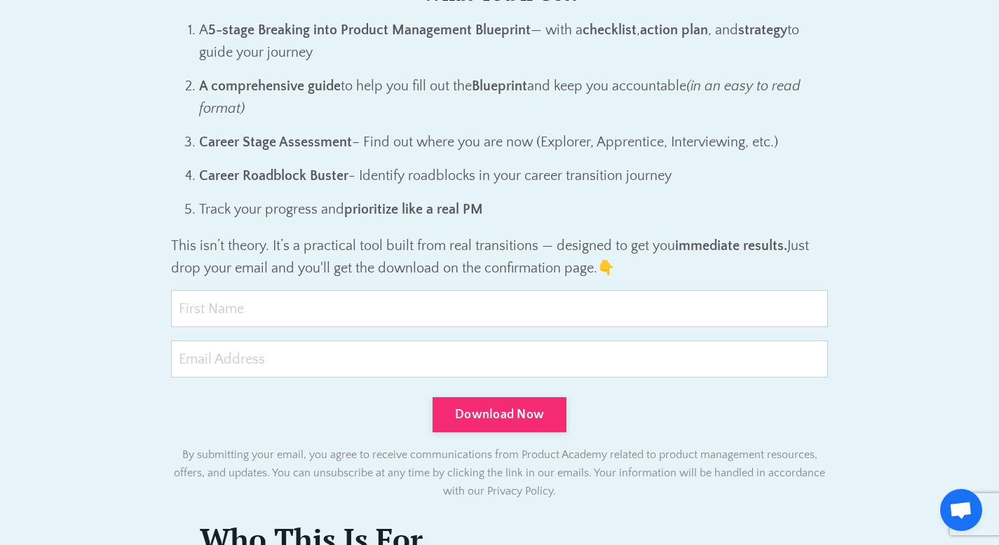
scroll to position [995, 0]
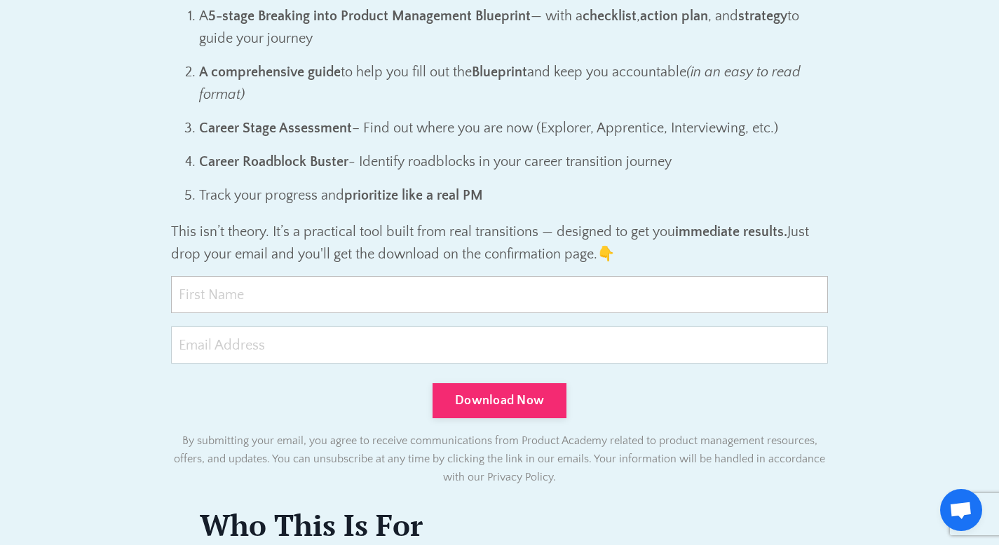
click at [536, 289] on input "text" at bounding box center [499, 294] width 657 height 37
type input "Dharun"
click at [306, 355] on input "email" at bounding box center [499, 345] width 657 height 37
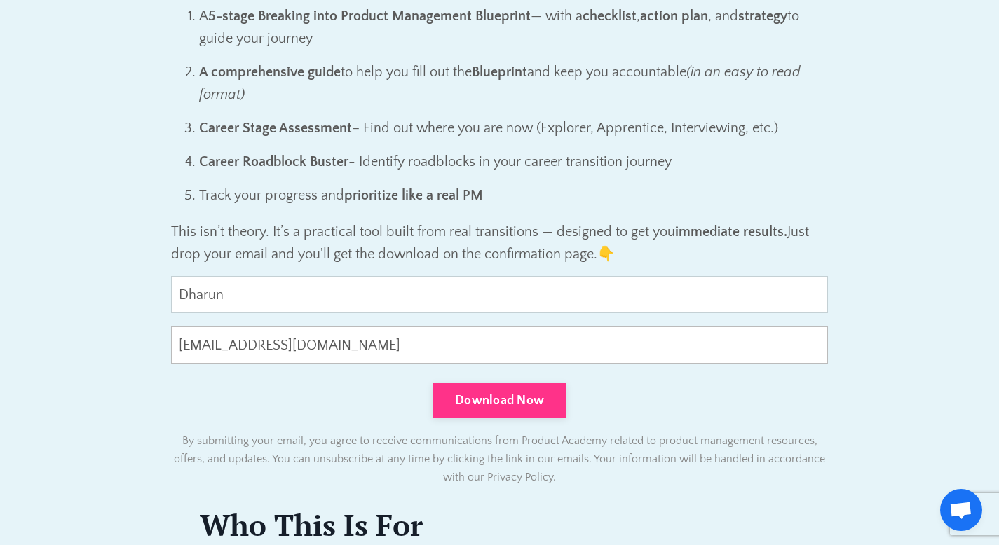
type input "[EMAIL_ADDRESS][DOMAIN_NAME]"
click at [468, 399] on button "Download Now" at bounding box center [499, 400] width 134 height 35
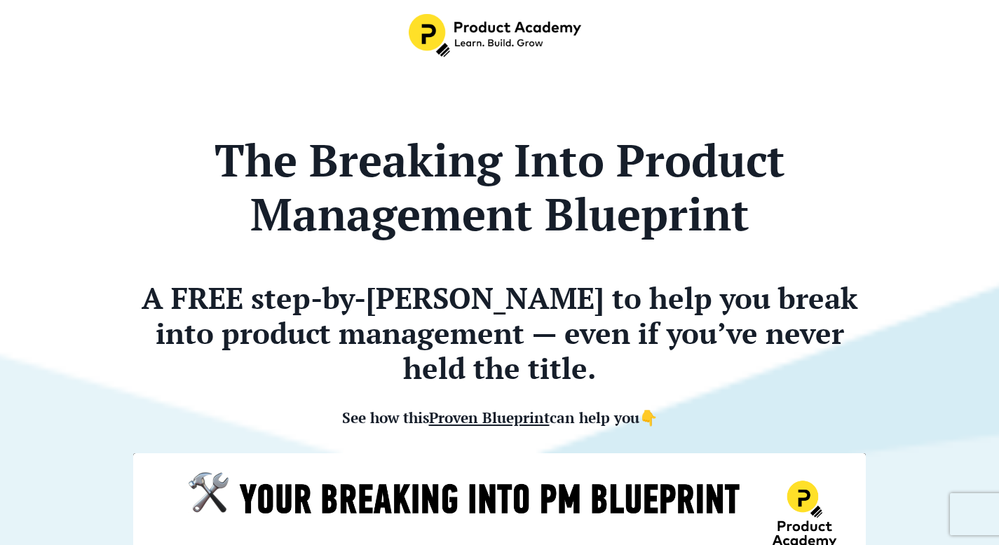
scroll to position [995, 0]
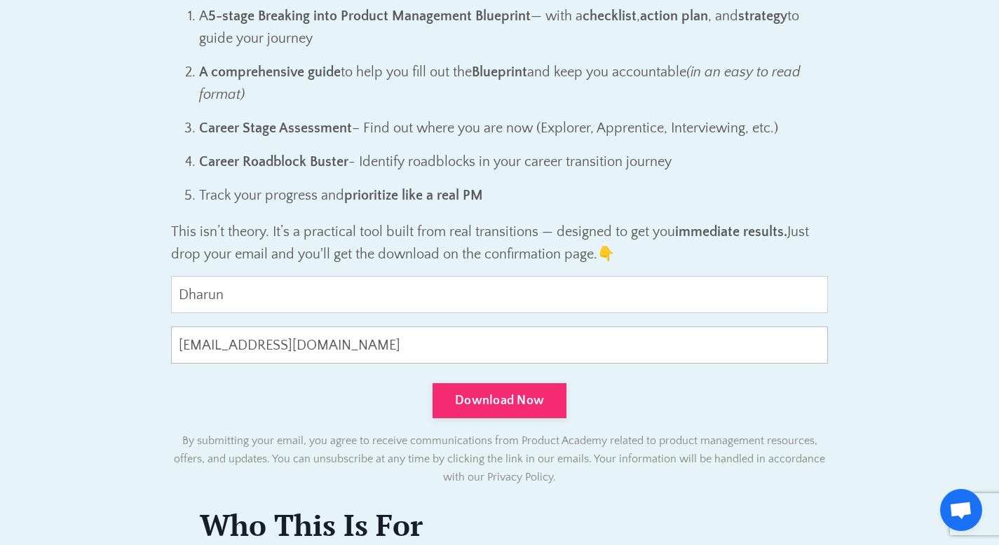
drag, startPoint x: 409, startPoint y: 338, endPoint x: 131, endPoint y: 339, distance: 278.2
paste input "tayem59472@aravites.com"
type input "tayem59472@aravites.com"
click at [466, 393] on button "Download Now" at bounding box center [499, 400] width 134 height 35
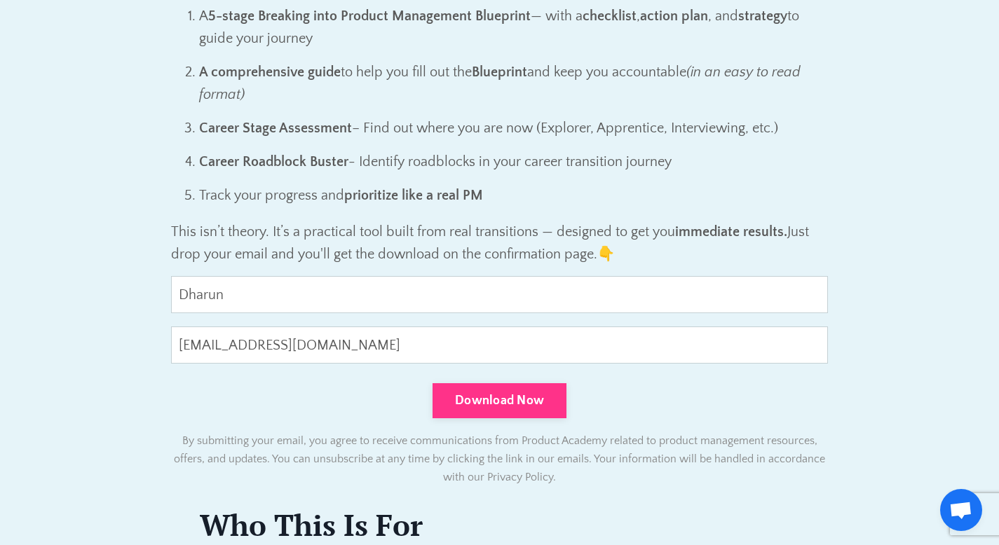
type input "03AFcWeA6xSCTRJXghIp5gAFkGnLtk6FeW6qCA3KAKMx_SLnM0pELz0sLMnNvnNWjw2ROm7GZeQpE4w…"
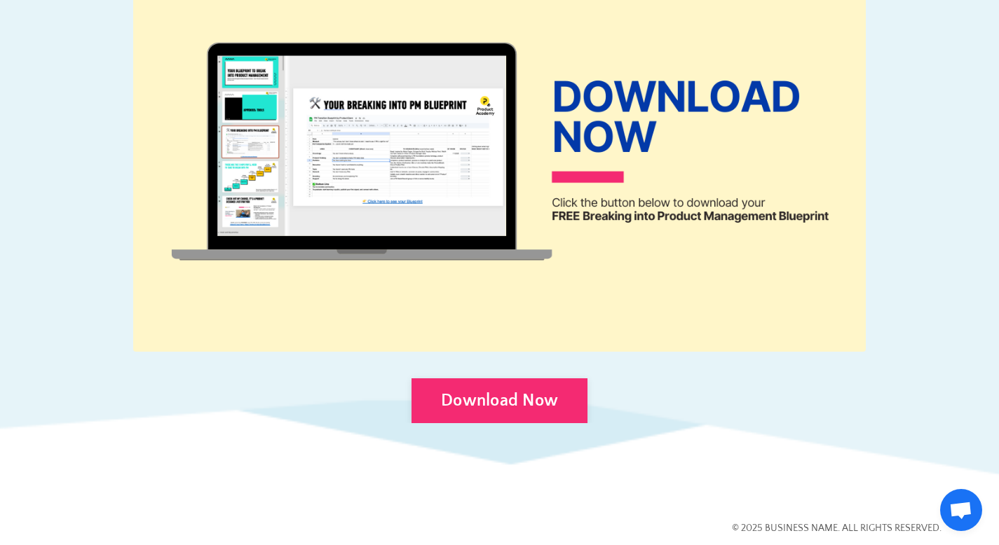
scroll to position [759, 0]
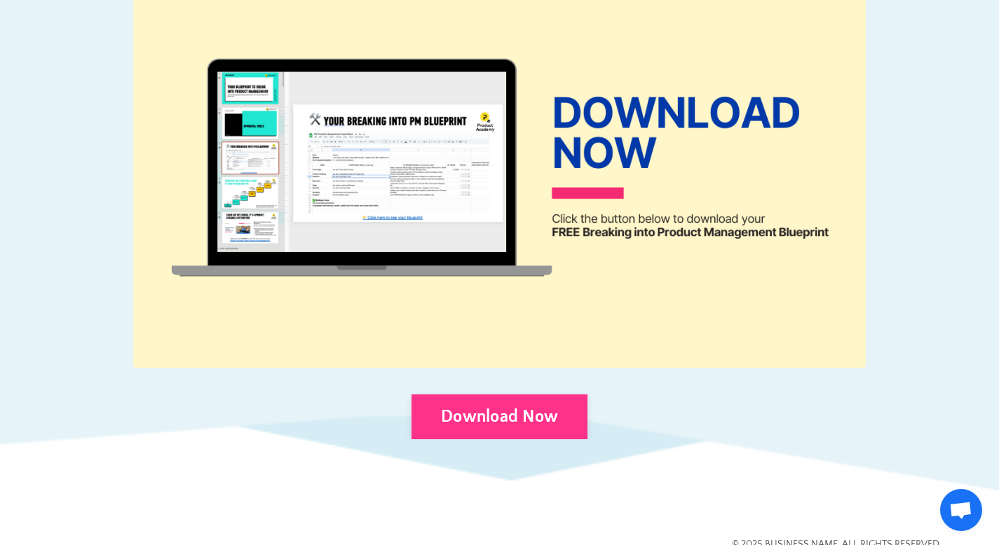
click at [488, 413] on link "Download Now" at bounding box center [499, 417] width 176 height 45
